Goal: Find contact information: Find contact information

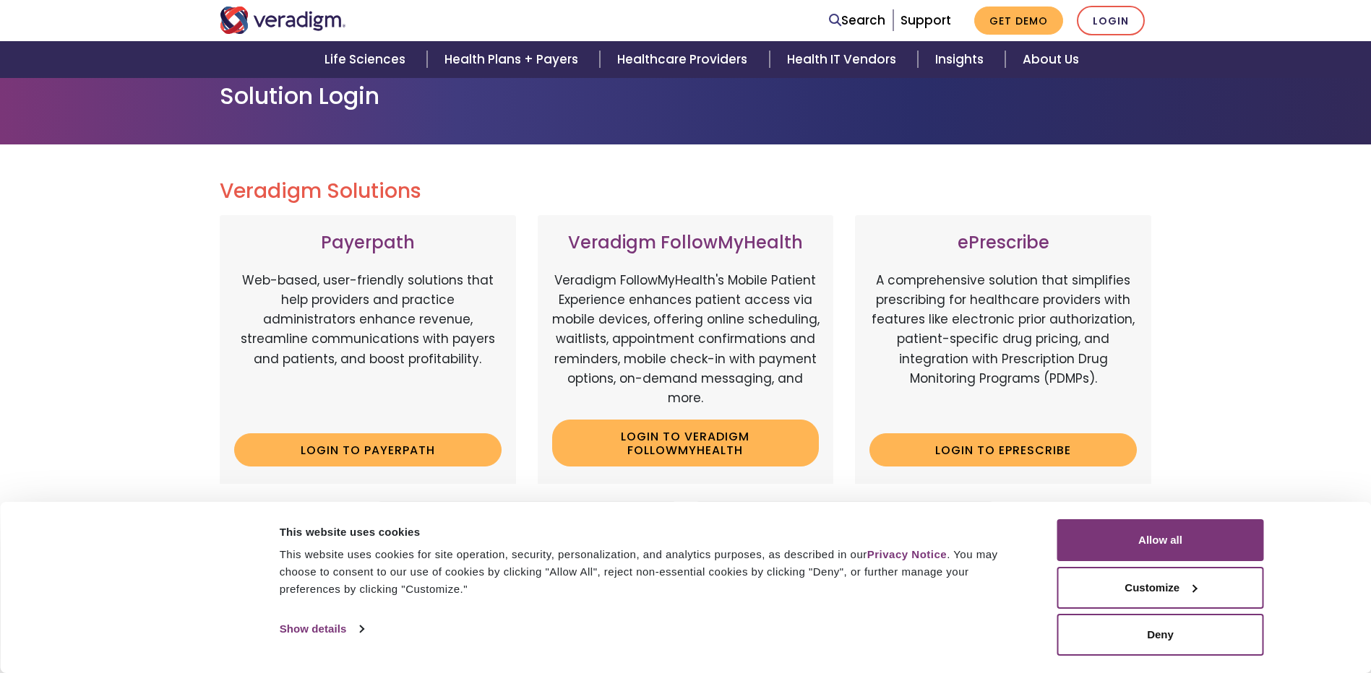
scroll to position [145, 0]
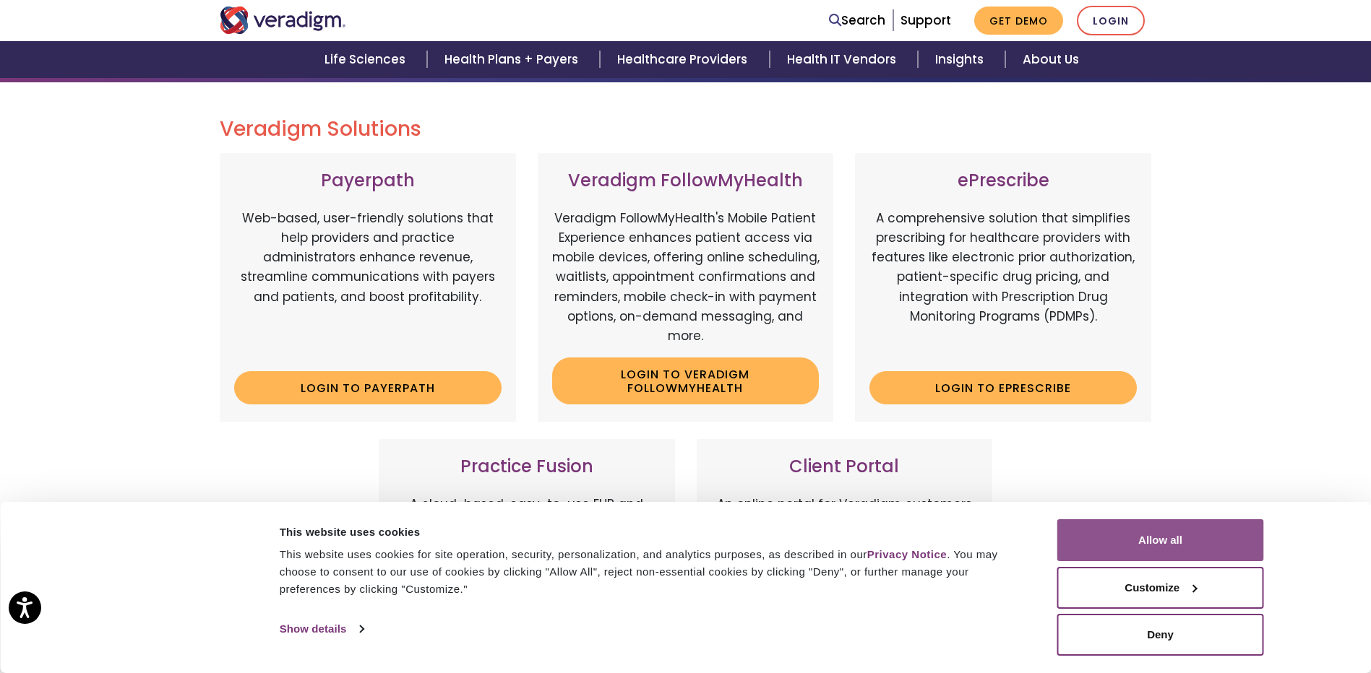
click at [1175, 534] on button "Allow all" at bounding box center [1160, 541] width 207 height 42
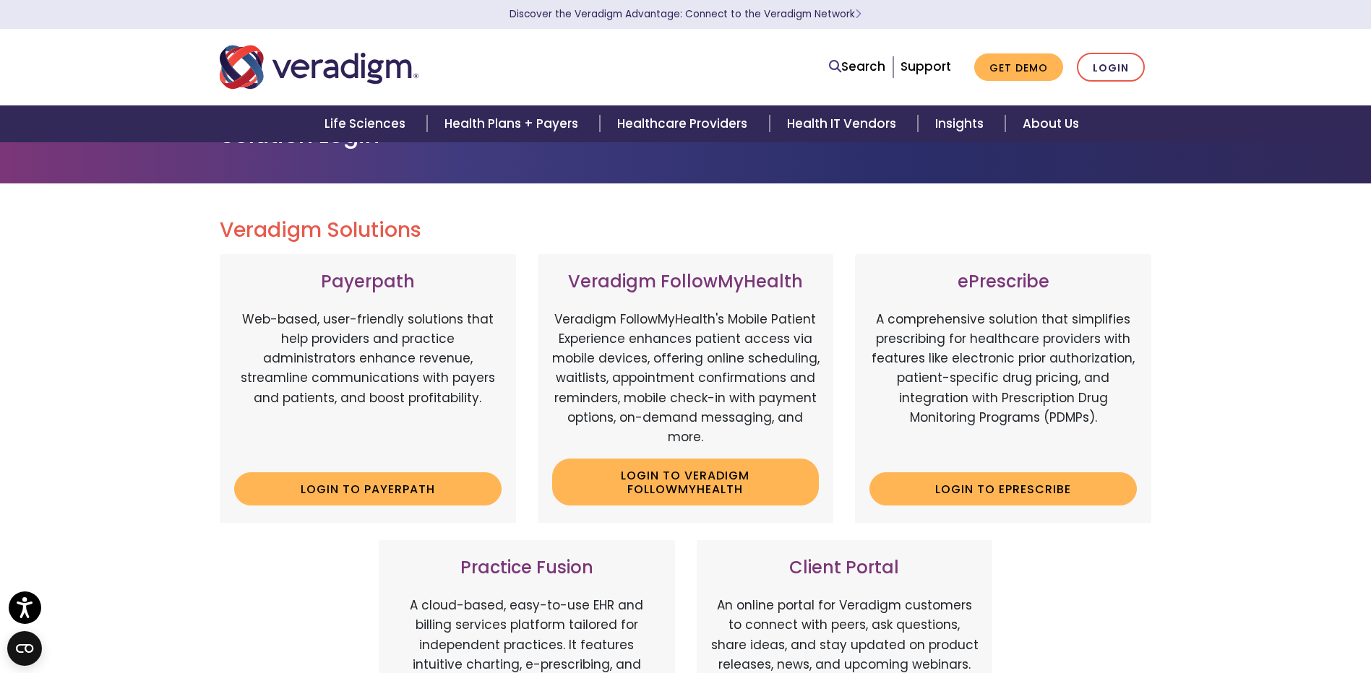
scroll to position [0, 0]
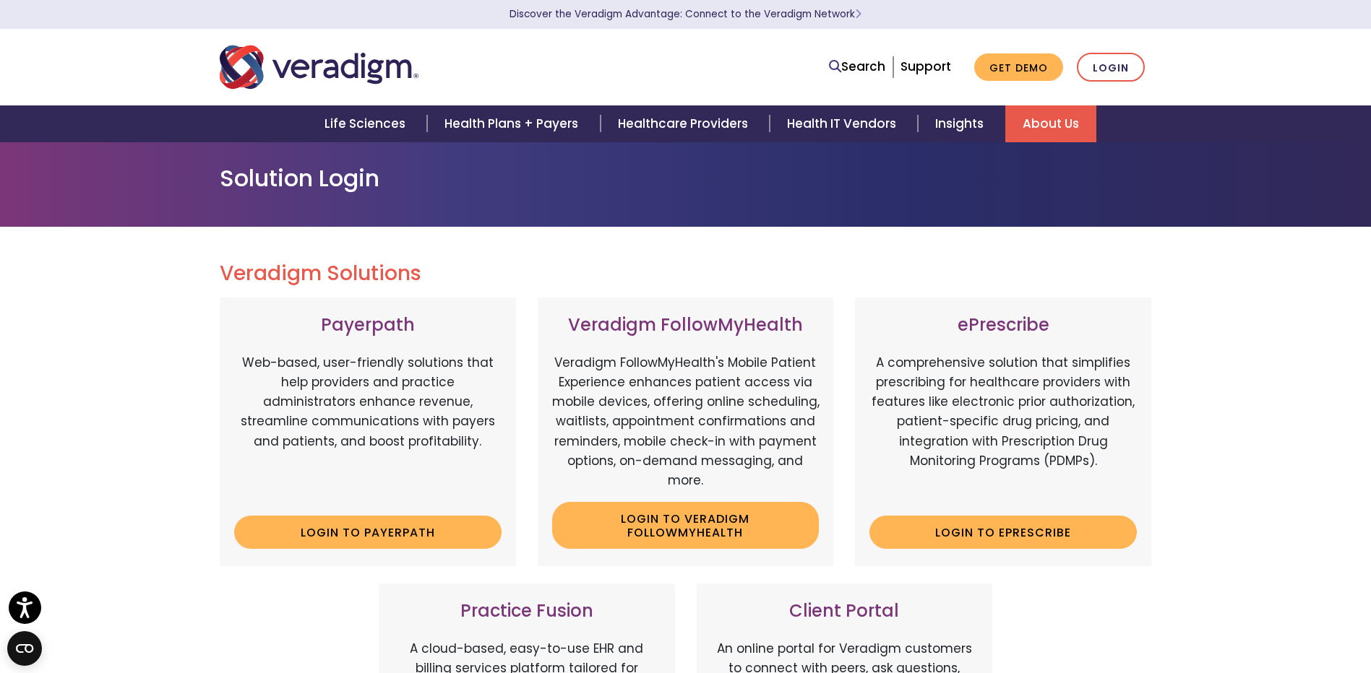
click at [1069, 126] on link "About Us" at bounding box center [1050, 123] width 91 height 37
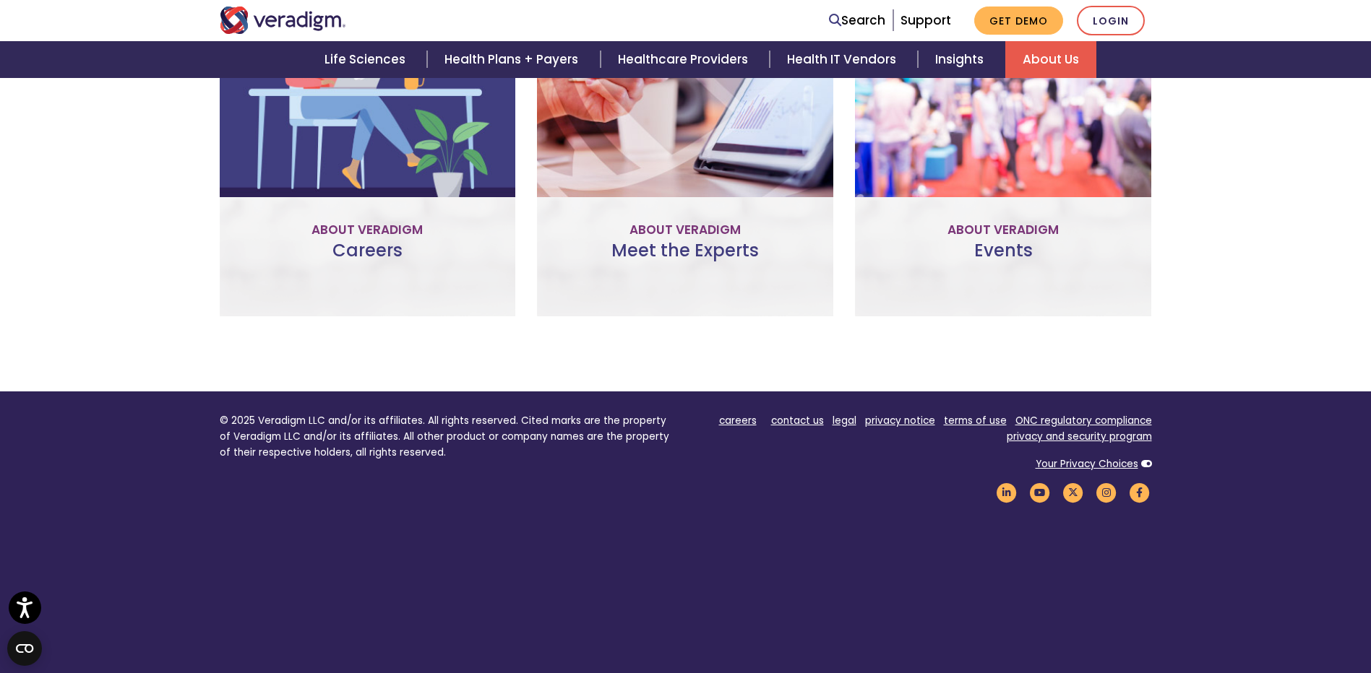
scroll to position [1092, 0]
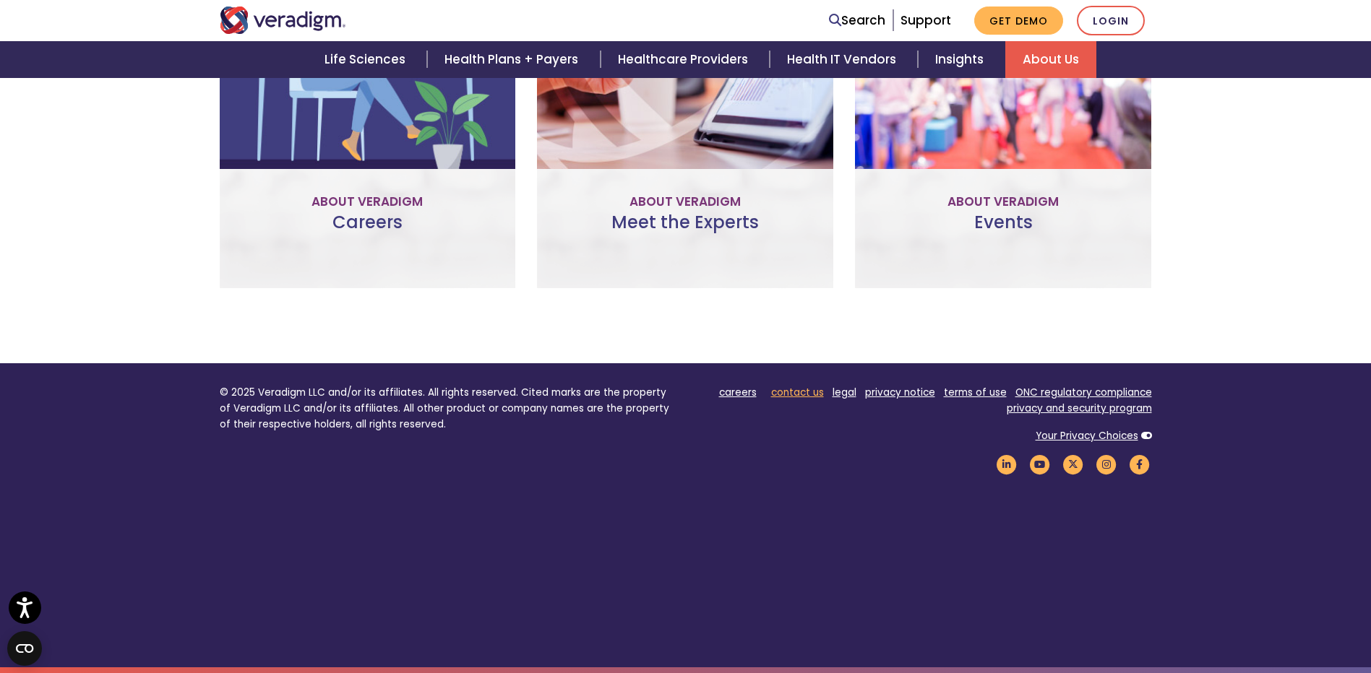
click at [796, 394] on link "contact us" at bounding box center [797, 393] width 53 height 14
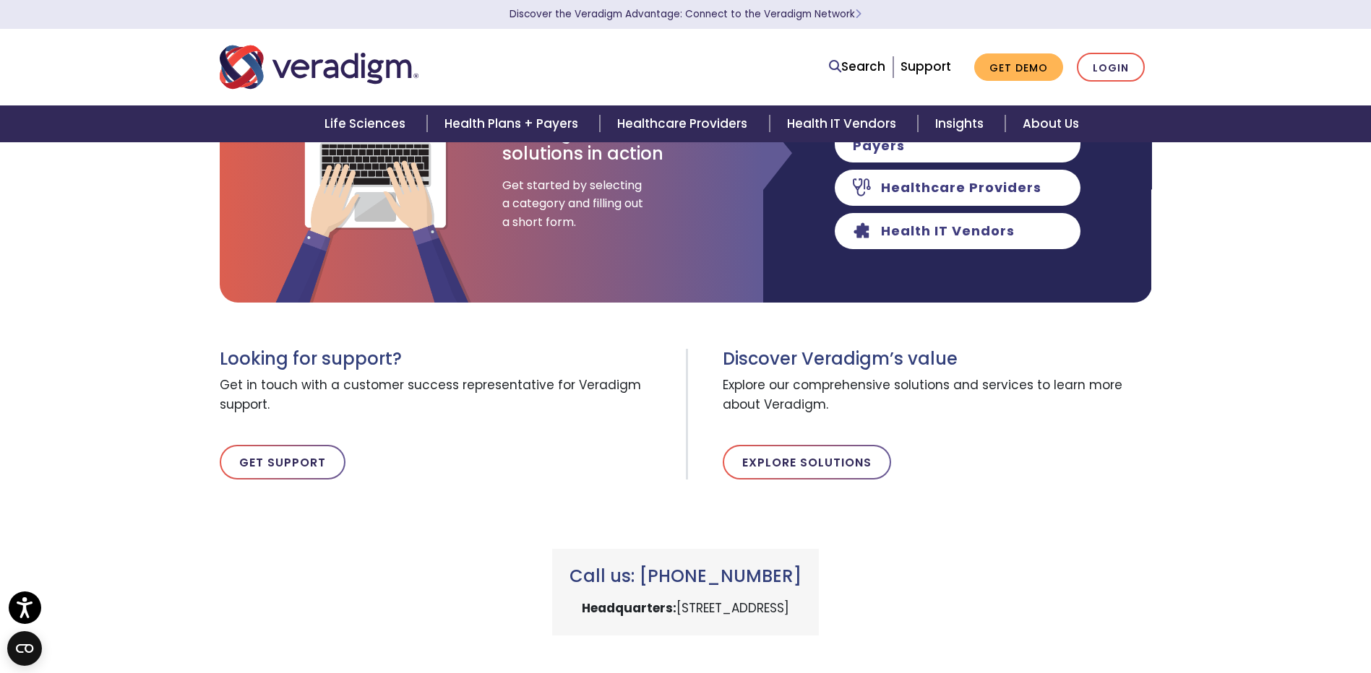
scroll to position [289, 0]
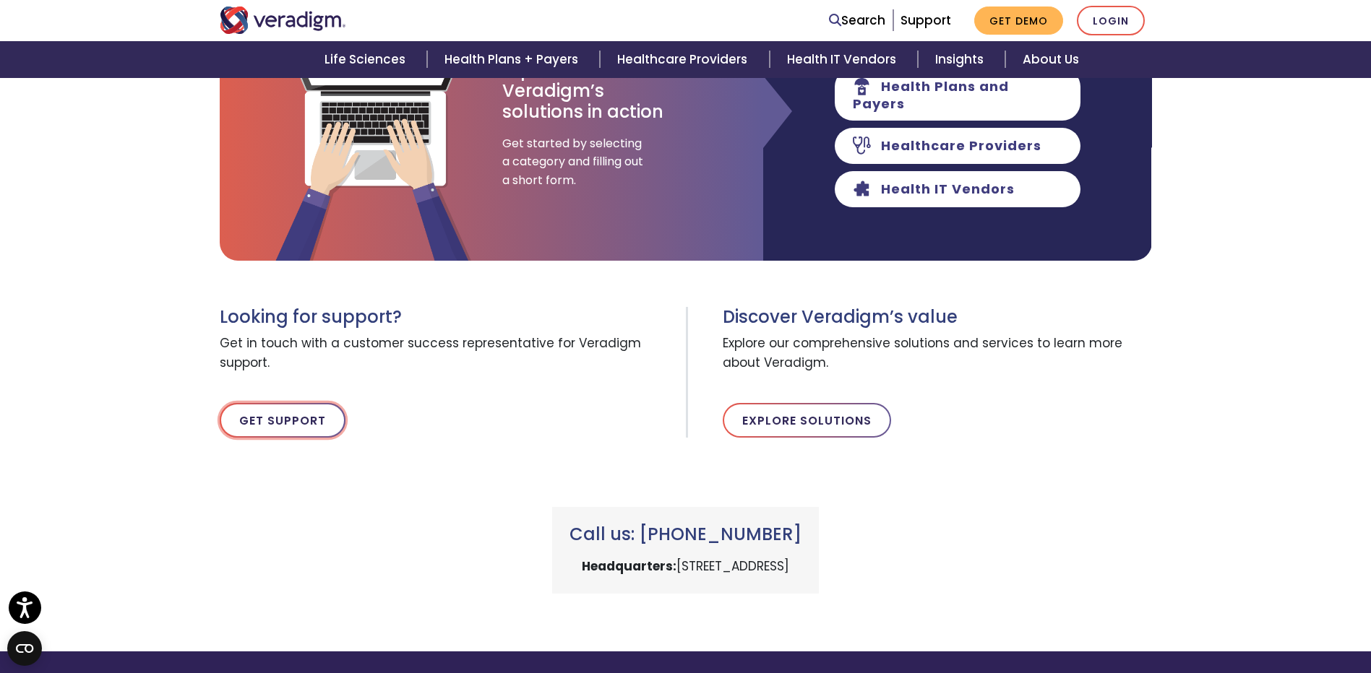
click at [296, 422] on link "Get Support" at bounding box center [283, 420] width 126 height 35
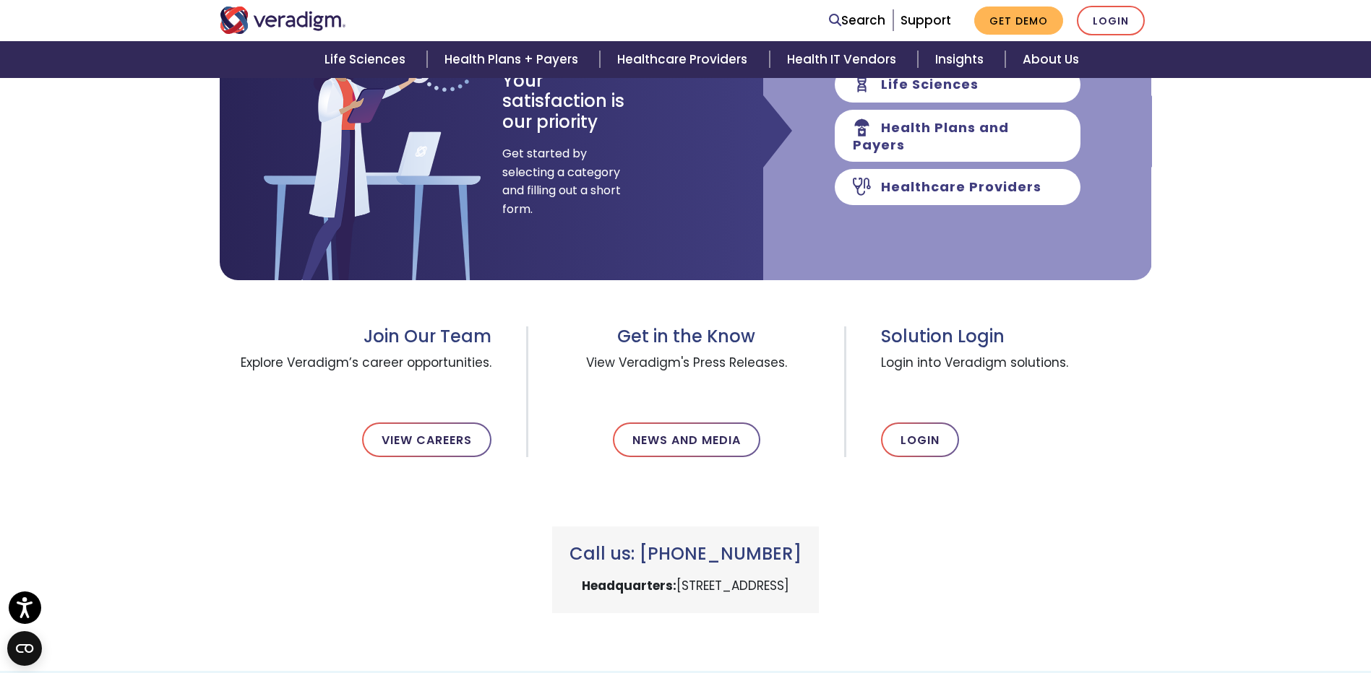
scroll to position [506, 0]
